Goal: Check status: Check status

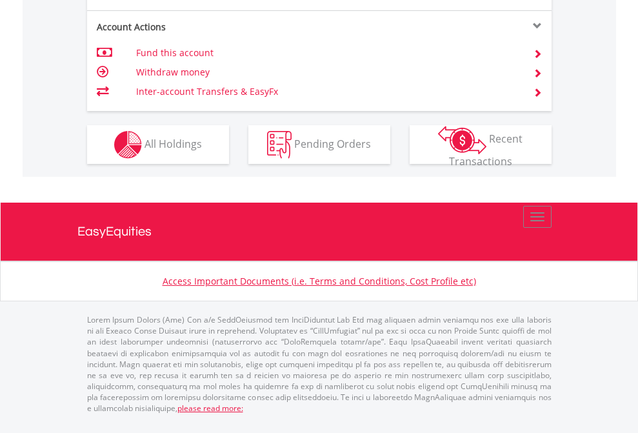
scroll to position [1262, 0]
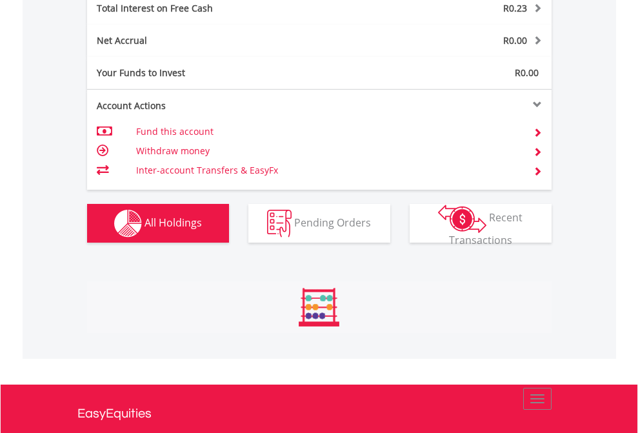
scroll to position [124, 202]
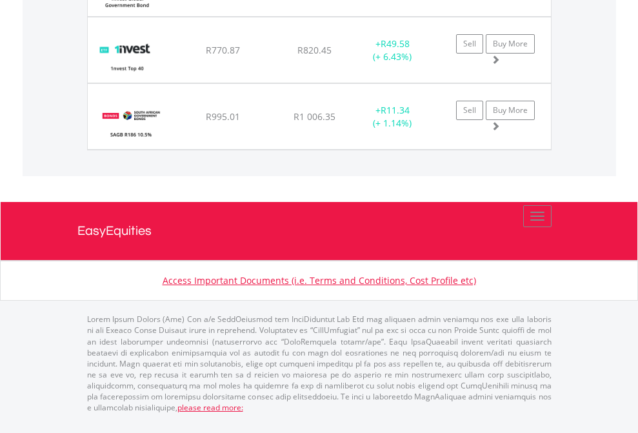
scroll to position [124, 202]
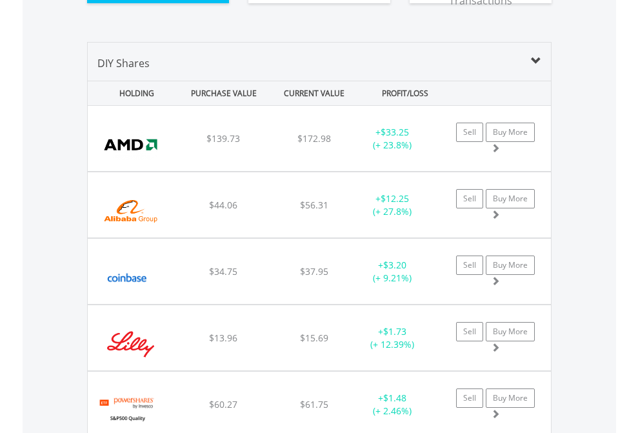
scroll to position [1460, 0]
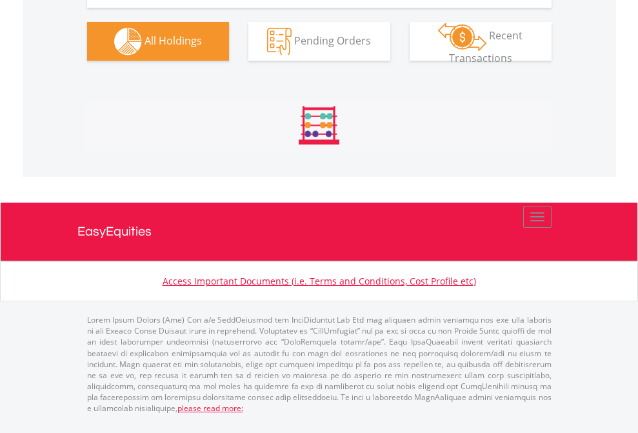
scroll to position [1460, 0]
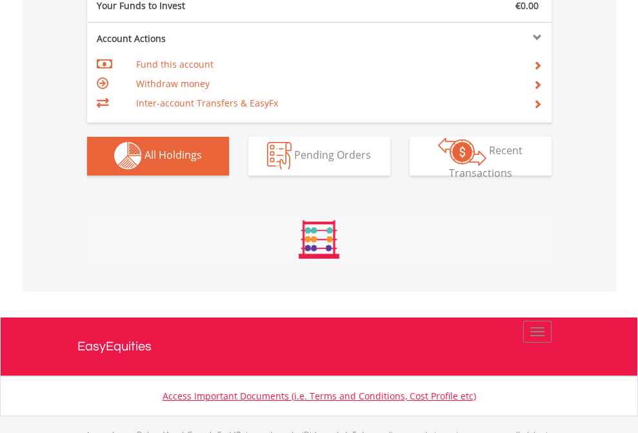
scroll to position [1277, 0]
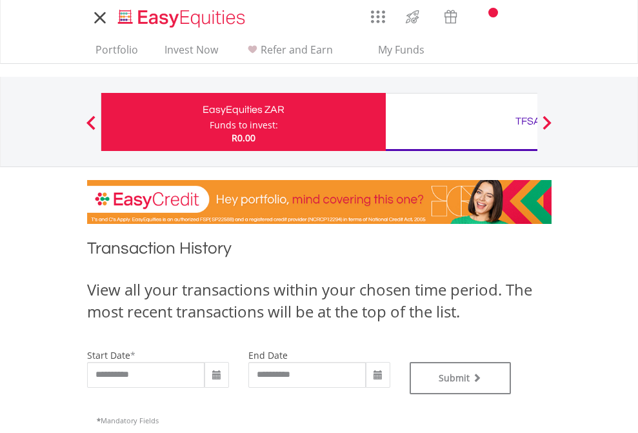
type input "**********"
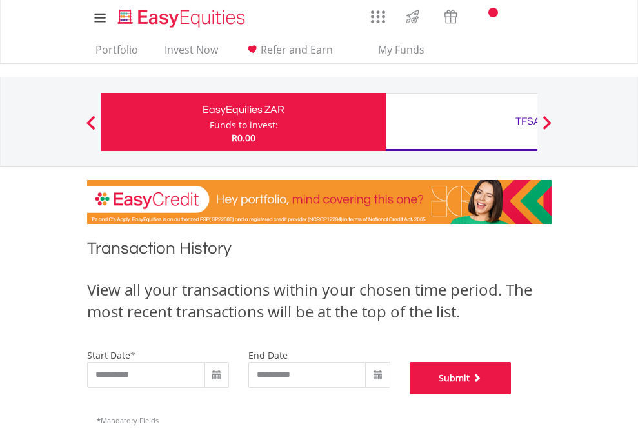
click at [511, 394] on button "Submit" at bounding box center [460, 378] width 102 height 32
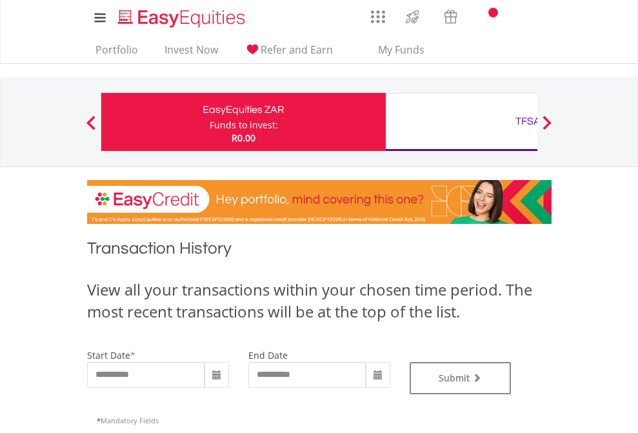
click at [461, 122] on div "TFSA" at bounding box center [527, 121] width 269 height 18
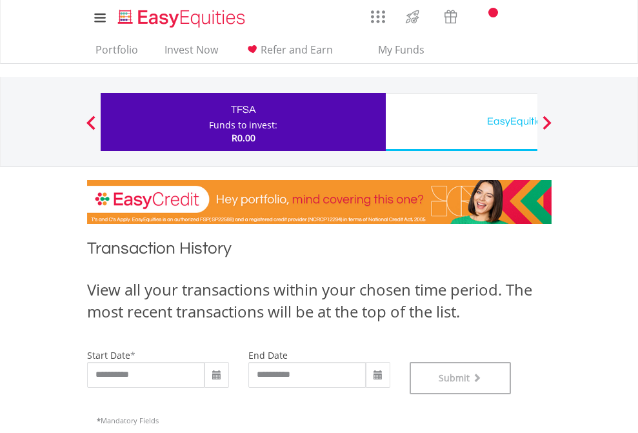
scroll to position [523, 0]
click at [461, 122] on div "EasyEquities USD" at bounding box center [527, 121] width 269 height 18
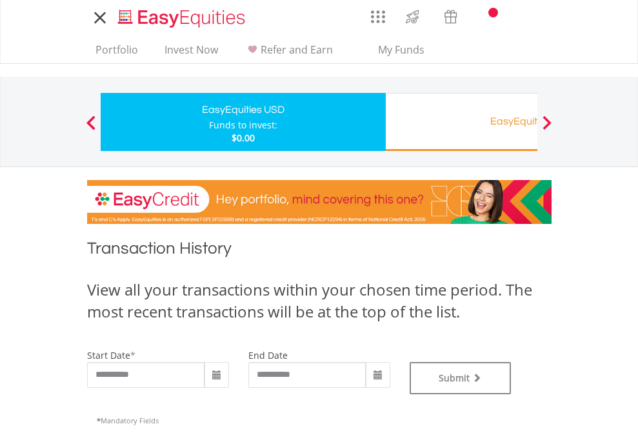
type input "**********"
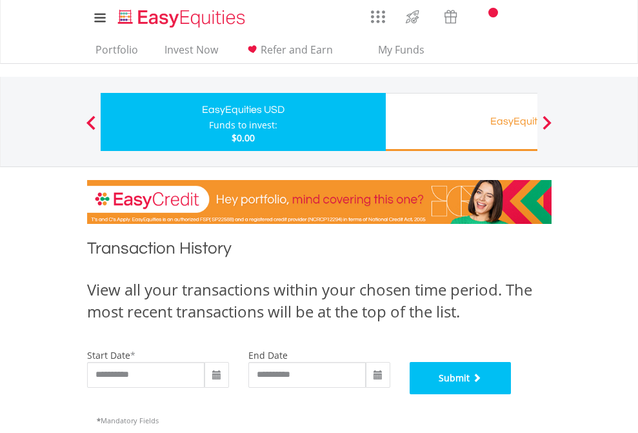
click at [511, 394] on button "Submit" at bounding box center [460, 378] width 102 height 32
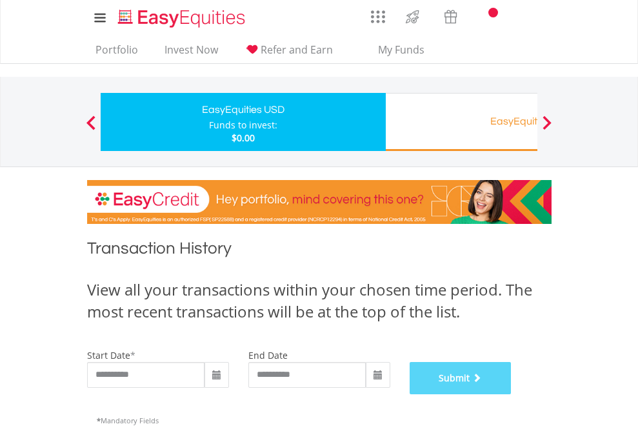
scroll to position [523, 0]
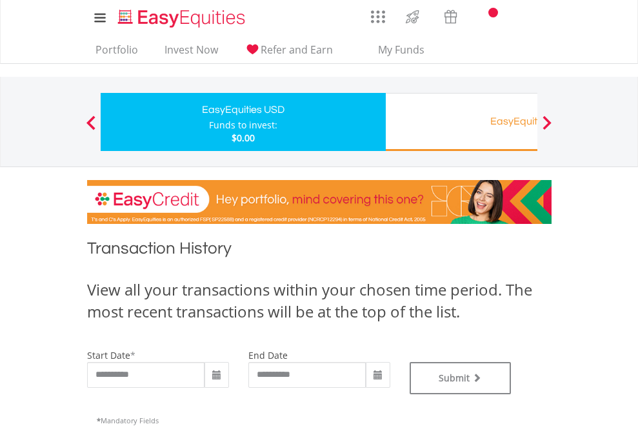
click at [461, 122] on div "EasyEquities RA" at bounding box center [527, 121] width 269 height 18
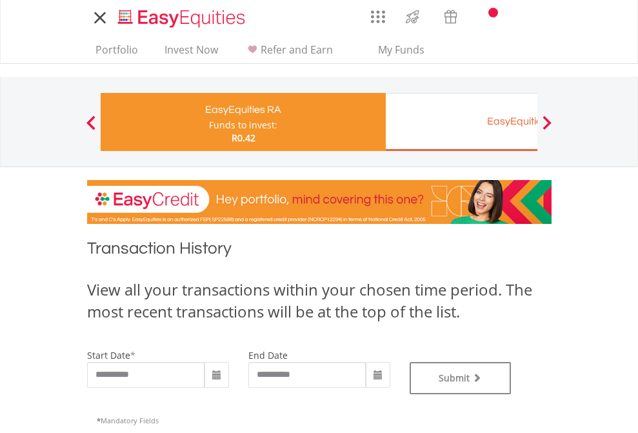
type input "**********"
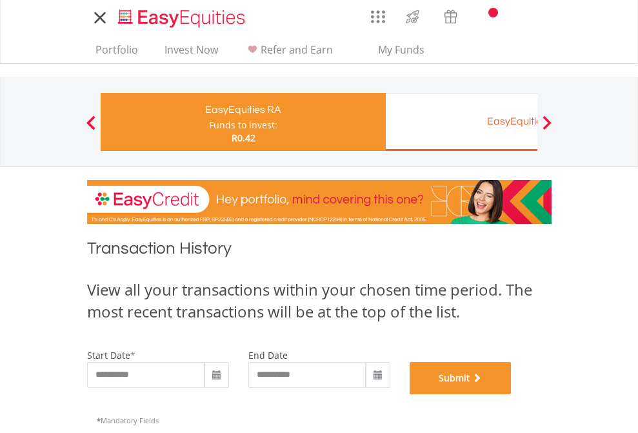
click at [511, 394] on button "Submit" at bounding box center [460, 378] width 102 height 32
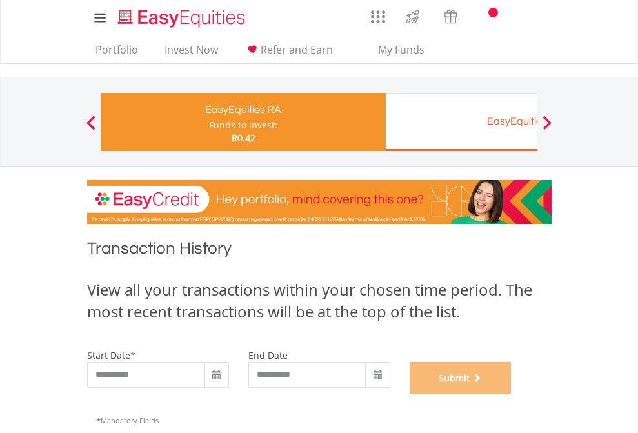
scroll to position [523, 0]
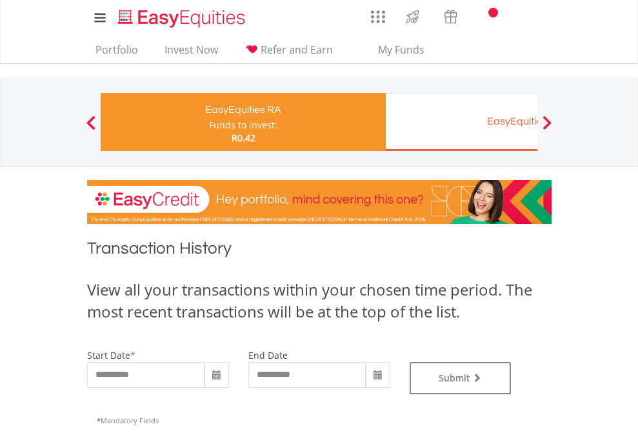
click at [461, 122] on div "EasyEquities EUR" at bounding box center [527, 121] width 269 height 18
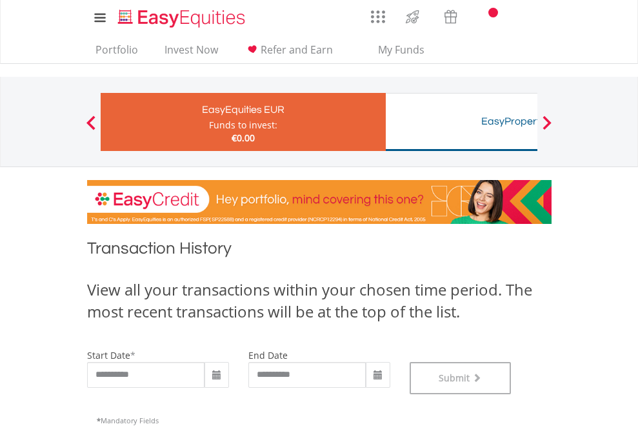
scroll to position [523, 0]
